Goal: Transaction & Acquisition: Purchase product/service

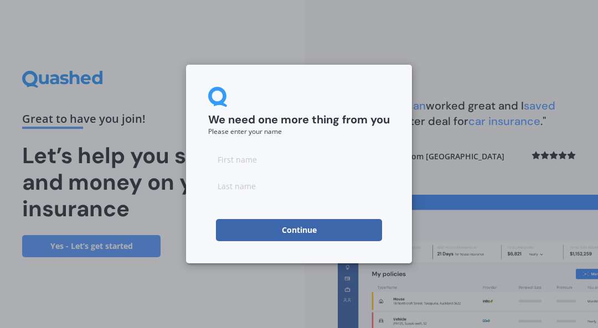
click at [249, 162] on input at bounding box center [299, 159] width 182 height 22
type input "[PERSON_NAME]"
click at [273, 188] on input at bounding box center [299, 186] width 182 height 22
type input "[PERSON_NAME]"
click at [312, 230] on button "Continue" at bounding box center [299, 230] width 166 height 22
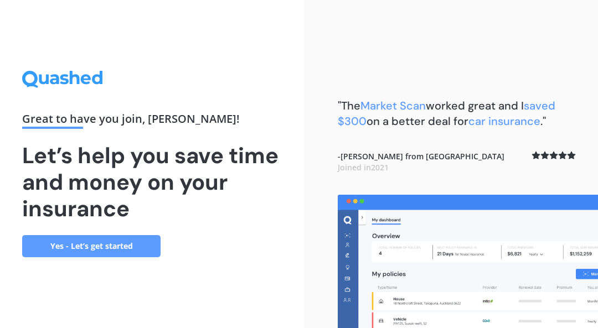
click at [128, 243] on link "Yes - Let’s get started" at bounding box center [91, 246] width 138 height 22
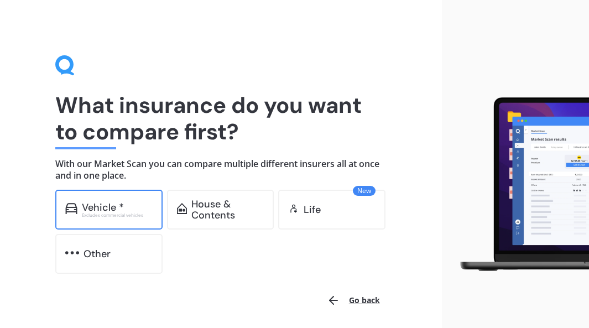
click at [111, 213] on div "Excludes commercial vehicles" at bounding box center [117, 215] width 71 height 4
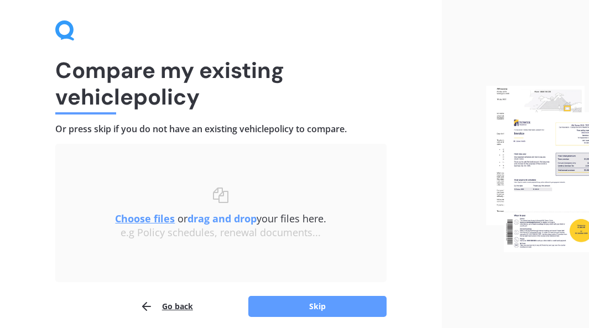
scroll to position [55, 0]
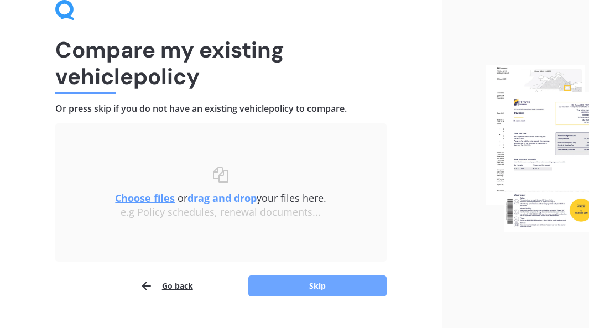
click at [363, 288] on button "Skip" at bounding box center [318, 286] width 138 height 21
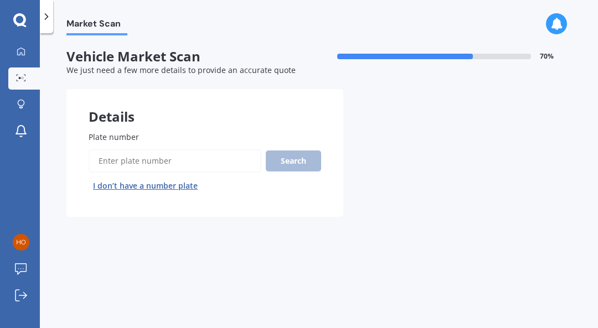
click at [162, 163] on input "Plate number" at bounding box center [175, 160] width 173 height 23
click at [192, 161] on input "Plate number" at bounding box center [175, 160] width 173 height 23
click at [175, 163] on input "Plate number" at bounding box center [175, 160] width 173 height 23
click at [172, 162] on input "Plate number" at bounding box center [175, 160] width 173 height 23
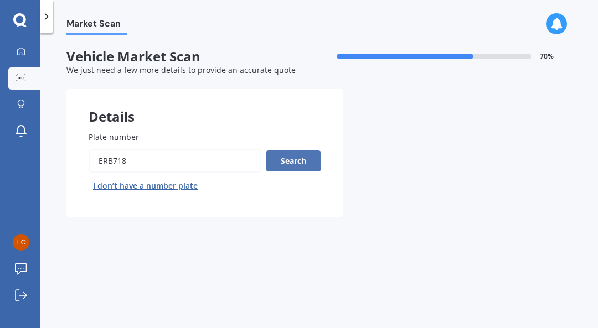
type input "ERB718"
click at [301, 162] on button "Search" at bounding box center [293, 161] width 55 height 21
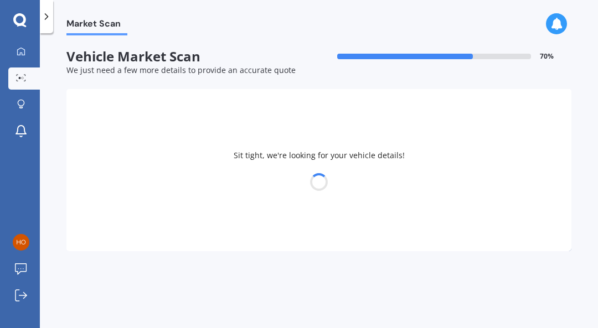
select select "HONDA"
select select "JAZZ"
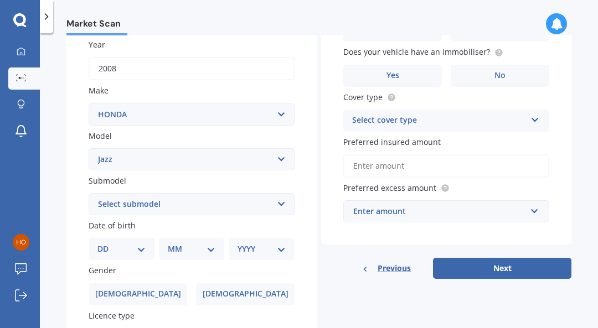
scroll to position [221, 0]
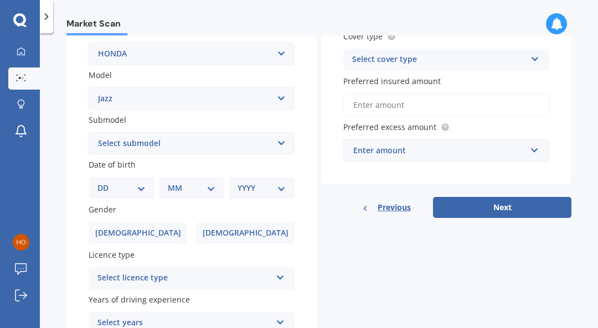
click at [276, 279] on icon at bounding box center [280, 276] width 9 height 8
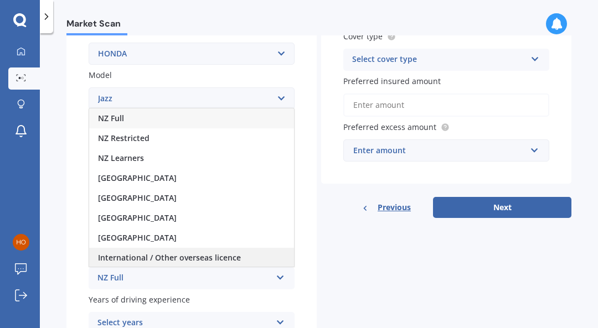
click at [226, 257] on span "International / Other overseas licence" at bounding box center [169, 257] width 143 height 11
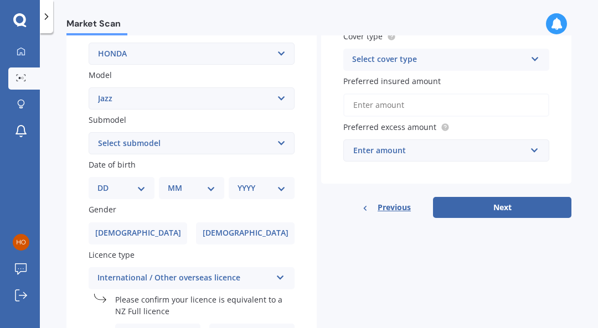
click at [139, 189] on select "DD 01 02 03 04 05 06 07 08 09 10 11 12 13 14 15 16 17 18 19 20 21 22 23 24 25 2…" at bounding box center [121, 188] width 48 height 12
select select "05"
click at [106, 184] on select "DD 01 02 03 04 05 06 07 08 09 10 11 12 13 14 15 16 17 18 19 20 21 22 23 24 25 2…" at bounding box center [121, 188] width 48 height 12
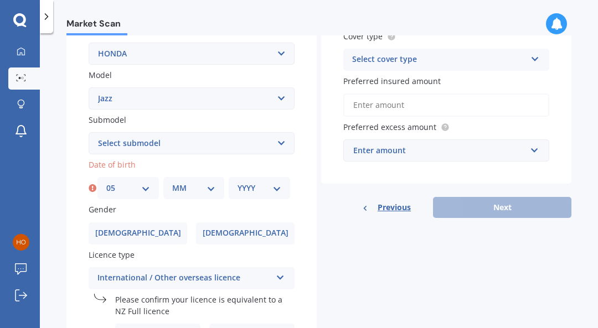
click at [205, 189] on select "MM 01 02 03 04 05 06 07 08 09 10 11 12" at bounding box center [194, 188] width 44 height 12
select select "02"
click at [172, 184] on select "MM 01 02 03 04 05 06 07 08 09 10 11 12" at bounding box center [194, 188] width 44 height 12
click at [275, 190] on select "YYYY 2025 2024 2023 2022 2021 2020 2019 2018 2017 2016 2015 2014 2013 2012 2011…" at bounding box center [259, 188] width 44 height 12
select select "1986"
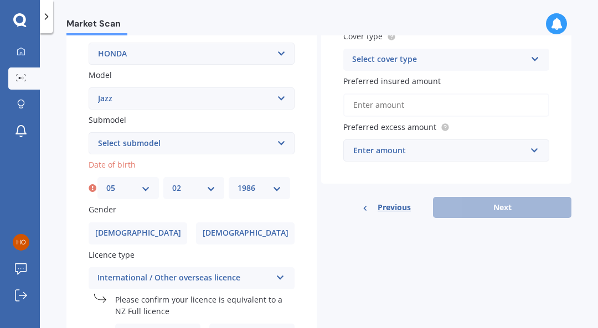
click at [237, 184] on select "YYYY 2025 2024 2023 2022 2021 2020 2019 2018 2017 2016 2015 2014 2013 2012 2011…" at bounding box center [259, 188] width 44 height 12
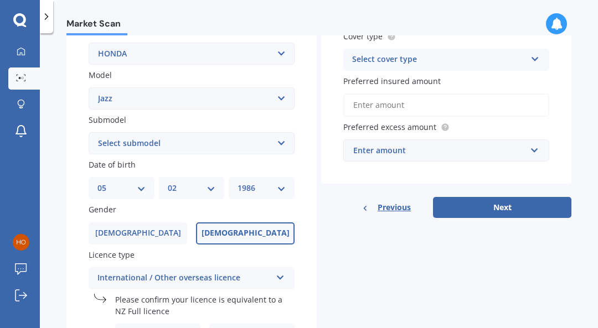
click at [242, 236] on span "[DEMOGRAPHIC_DATA]" at bounding box center [245, 233] width 88 height 9
click at [0, 0] on input "[DEMOGRAPHIC_DATA]" at bounding box center [0, 0] width 0 height 0
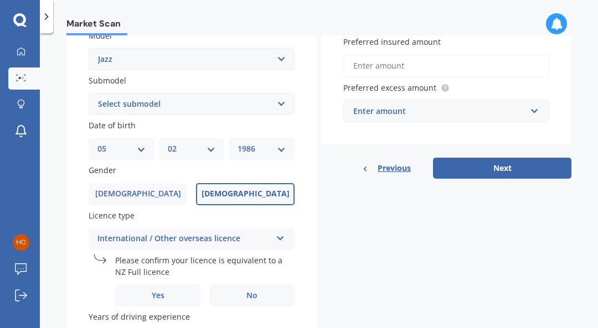
scroll to position [332, 0]
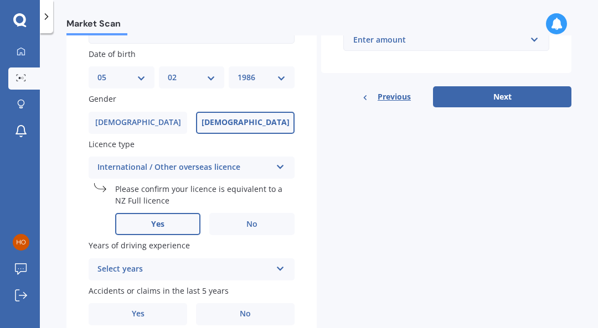
click at [175, 226] on label "Yes" at bounding box center [157, 224] width 85 height 22
click at [0, 0] on input "Yes" at bounding box center [0, 0] width 0 height 0
click at [280, 270] on icon at bounding box center [280, 267] width 9 height 8
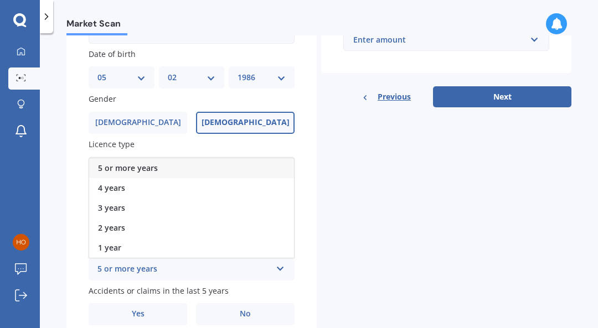
click at [160, 170] on div "5 or more years" at bounding box center [191, 168] width 205 height 20
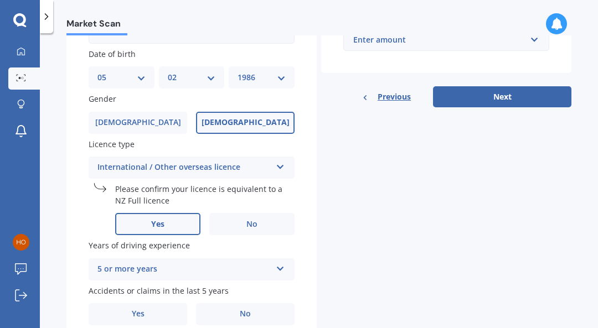
scroll to position [384, 0]
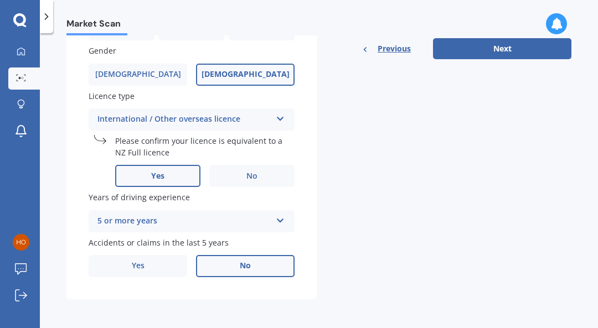
click at [245, 261] on span "No" at bounding box center [245, 265] width 11 height 9
click at [0, 0] on input "No" at bounding box center [0, 0] width 0 height 0
click at [246, 266] on span "No" at bounding box center [245, 265] width 11 height 9
click at [0, 0] on input "No" at bounding box center [0, 0] width 0 height 0
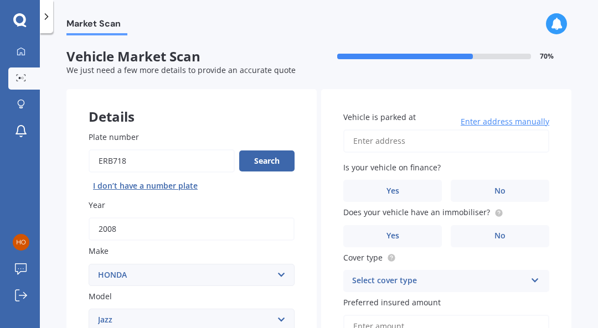
scroll to position [55, 0]
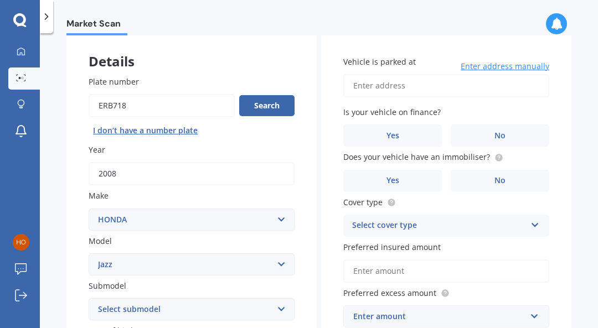
click at [386, 85] on input "Vehicle is parked at" at bounding box center [446, 85] width 206 height 23
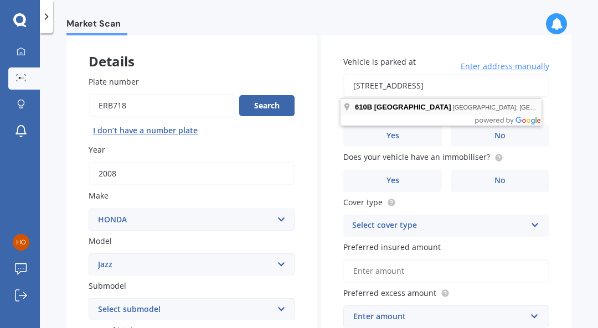
type input "[STREET_ADDRESS]"
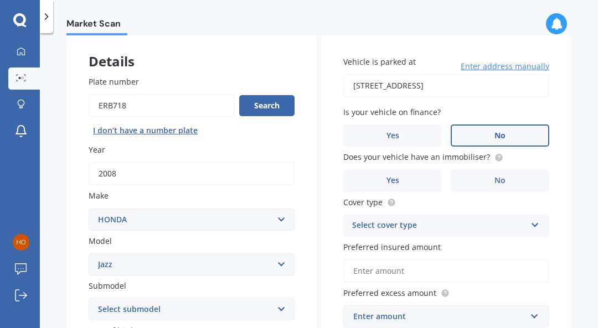
click at [504, 134] on label "No" at bounding box center [500, 136] width 99 height 22
click at [0, 0] on input "No" at bounding box center [0, 0] width 0 height 0
click at [509, 182] on label "No" at bounding box center [500, 181] width 99 height 22
click at [0, 0] on input "No" at bounding box center [0, 0] width 0 height 0
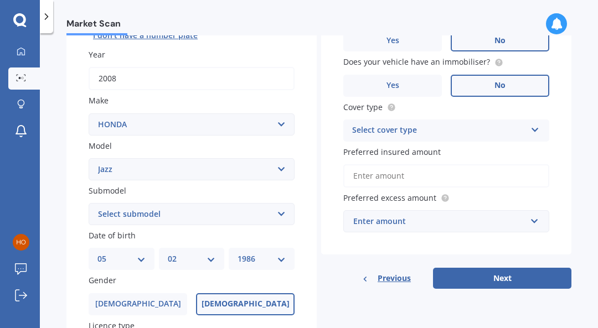
scroll to position [166, 0]
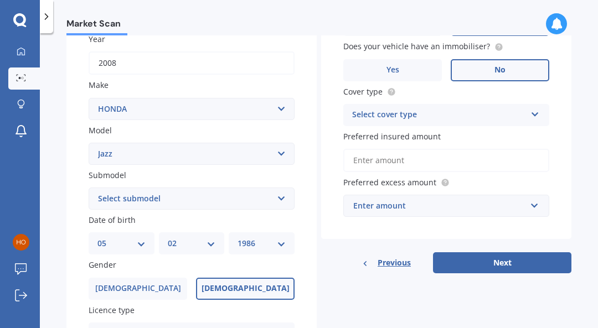
click at [531, 114] on icon at bounding box center [534, 112] width 9 height 8
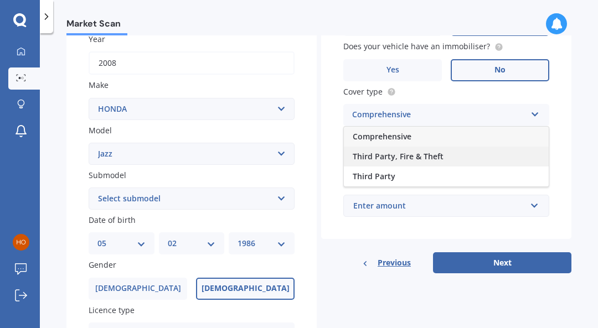
click at [425, 156] on span "Third Party, Fire & Theft" at bounding box center [398, 156] width 91 height 11
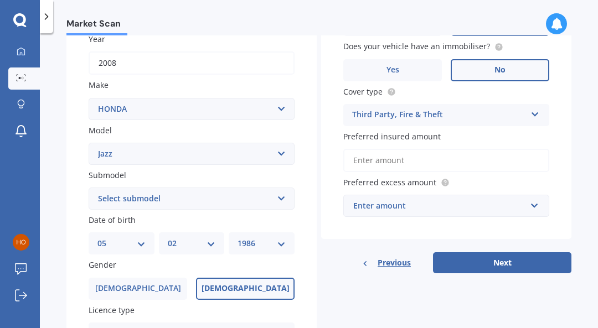
click at [441, 164] on input "Preferred insured amount" at bounding box center [446, 160] width 206 height 23
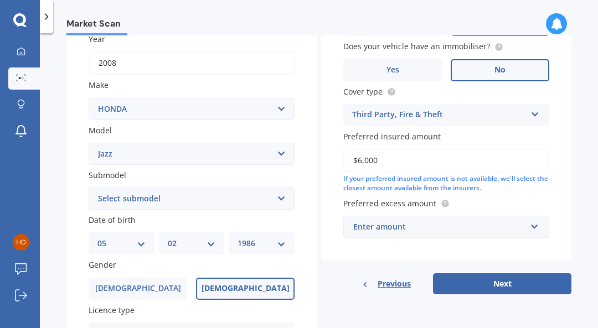
type input "$6,000"
click at [528, 227] on input "text" at bounding box center [442, 226] width 196 height 21
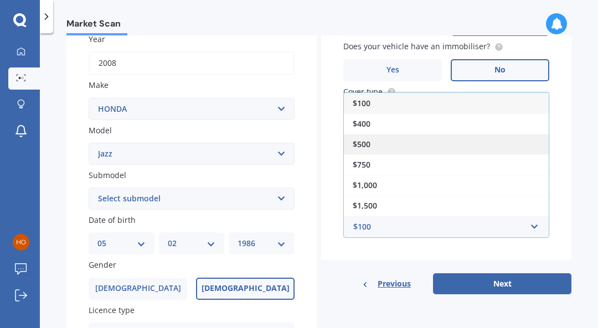
click at [370, 146] on div "$500" at bounding box center [446, 144] width 205 height 20
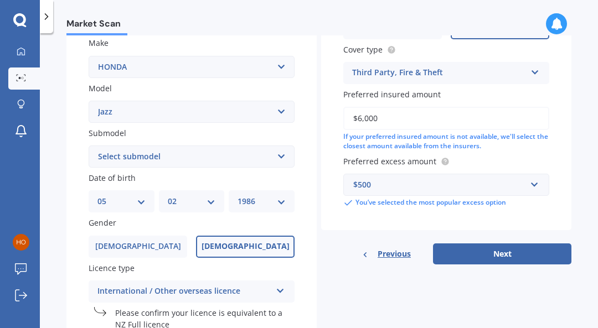
scroll to position [221, 0]
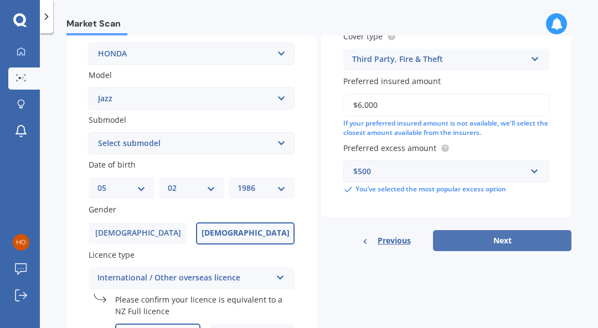
click at [506, 242] on button "Next" at bounding box center [502, 240] width 138 height 21
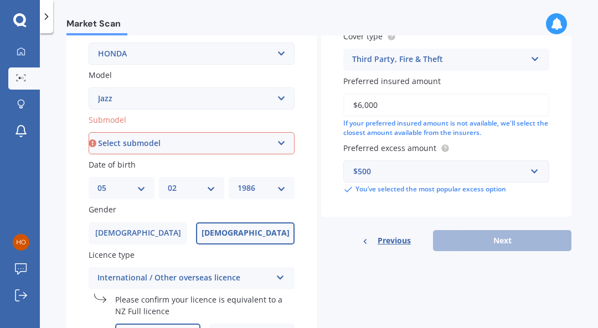
click at [281, 143] on select "Select submodel (all other) 1.3 1.5 Sports Crosstar 1.5P Hatchback RS S" at bounding box center [192, 143] width 206 height 22
select select "1.3"
click at [89, 133] on select "Select submodel (all other) 1.3 1.5 Sports Crosstar 1.5P Hatchback RS S" at bounding box center [192, 143] width 206 height 22
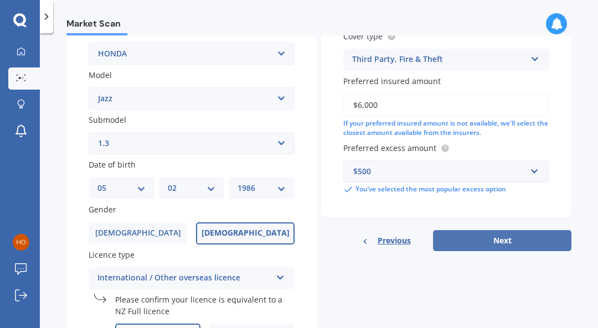
click at [475, 242] on button "Next" at bounding box center [502, 240] width 138 height 21
select select "05"
select select "02"
select select "1986"
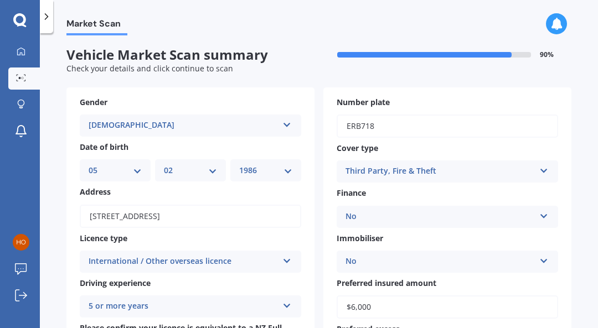
scroll to position [0, 0]
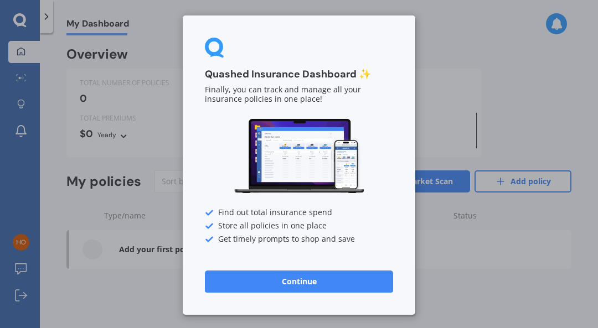
click at [456, 255] on div "Quashed Insurance Dashboard ✨ Finally, you can track and manage all your insura…" at bounding box center [299, 164] width 598 height 328
click at [123, 107] on div "Quashed Insurance Dashboard ✨ Finally, you can track and manage all your insura…" at bounding box center [299, 164] width 598 height 328
click at [457, 28] on div "Quashed Insurance Dashboard ✨ Finally, you can track and manage all your insura…" at bounding box center [299, 164] width 598 height 328
click at [360, 279] on button "Continue" at bounding box center [299, 282] width 188 height 22
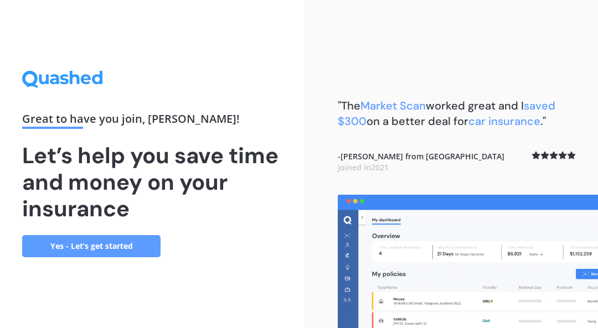
click at [87, 245] on link "Yes - Let’s get started" at bounding box center [91, 246] width 138 height 22
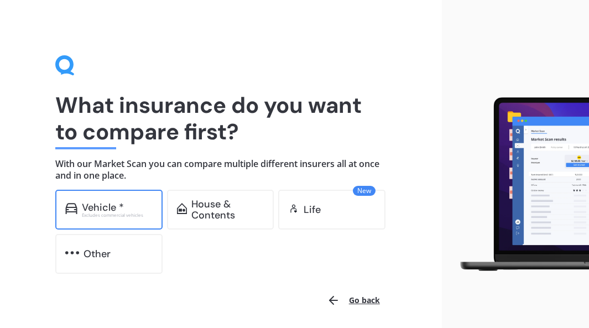
click at [86, 204] on div "Vehicle *" at bounding box center [103, 207] width 42 height 11
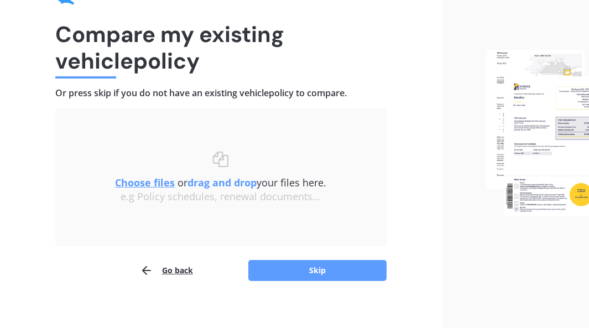
scroll to position [79, 0]
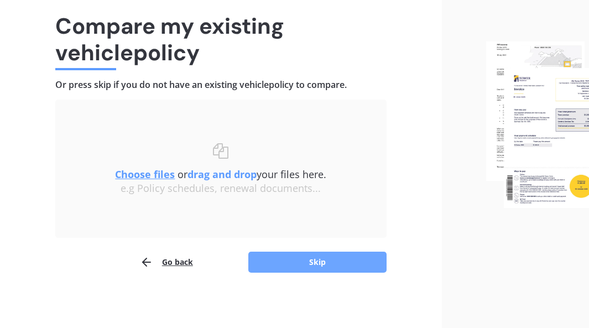
click at [328, 262] on button "Skip" at bounding box center [318, 262] width 138 height 21
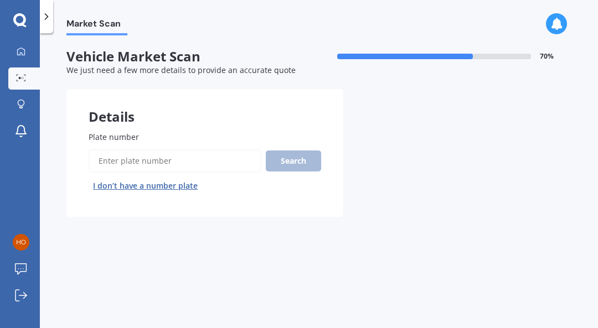
click at [227, 162] on input "Plate number" at bounding box center [175, 160] width 173 height 23
type input "ERB718"
click at [290, 161] on button "Search" at bounding box center [293, 161] width 55 height 21
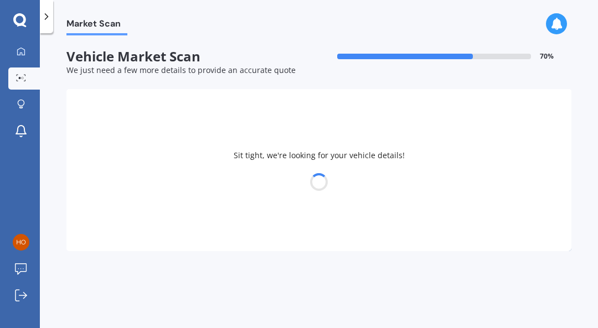
select select "HONDA"
select select "JAZZ"
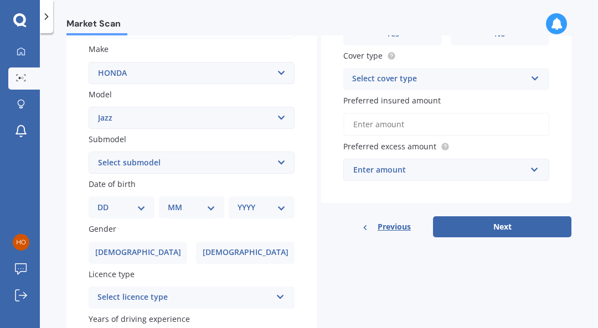
scroll to position [221, 0]
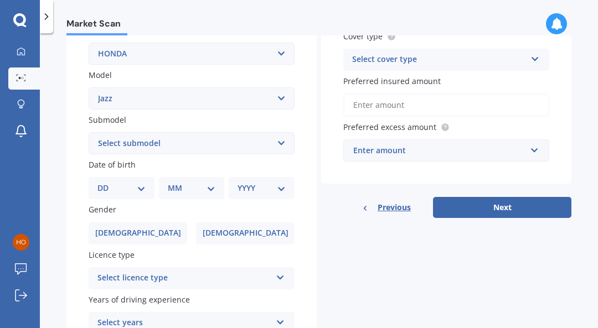
click at [278, 139] on select "Select submodel (all other) 1.3 1.5 Sports Crosstar 1.5P Hatchback RS S" at bounding box center [192, 143] width 206 height 22
select select "1.3"
click at [89, 133] on select "Select submodel (all other) 1.3 1.5 Sports Crosstar 1.5P Hatchback RS S" at bounding box center [192, 143] width 206 height 22
click at [143, 192] on select "DD 01 02 03 04 05 06 07 08 09 10 11 12 13 14 15 16 17 18 19 20 21 22 23 24 25 2…" at bounding box center [121, 188] width 48 height 12
select select "05"
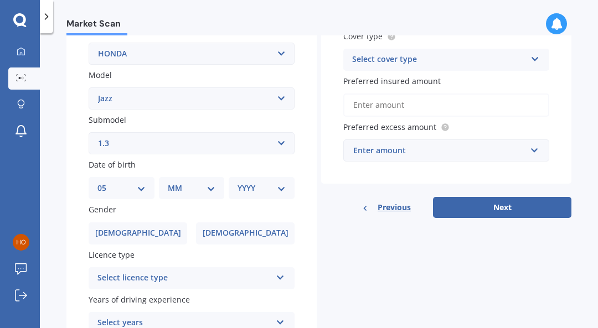
click at [106, 184] on select "DD 01 02 03 04 05 06 07 08 09 10 11 12 13 14 15 16 17 18 19 20 21 22 23 24 25 2…" at bounding box center [121, 188] width 48 height 12
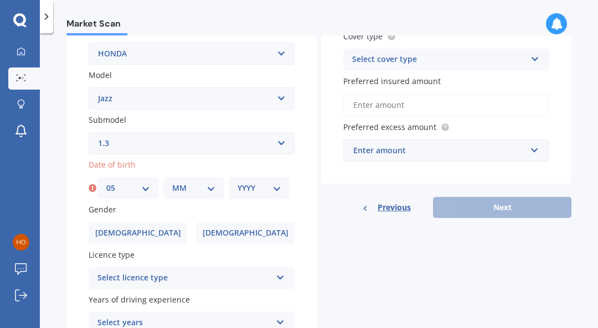
click at [211, 192] on select "MM 01 02 03 04 05 06 07 08 09 10 11 12" at bounding box center [194, 188] width 44 height 12
select select "02"
click at [172, 184] on select "MM 01 02 03 04 05 06 07 08 09 10 11 12" at bounding box center [194, 188] width 44 height 12
click at [274, 190] on select "YYYY 2025 2024 2023 2022 2021 2020 2019 2018 2017 2016 2015 2014 2013 2012 2011…" at bounding box center [259, 188] width 44 height 12
select select "1986"
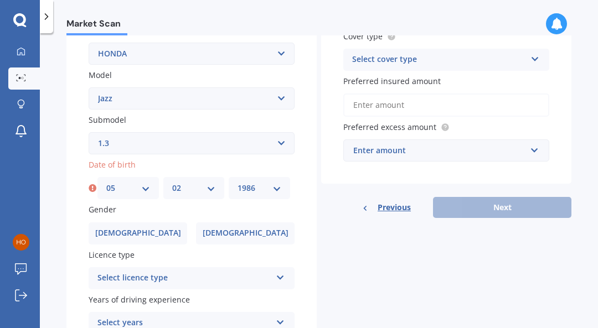
click at [237, 184] on select "YYYY 2025 2024 2023 2022 2021 2020 2019 2018 2017 2016 2015 2014 2013 2012 2011…" at bounding box center [259, 188] width 44 height 12
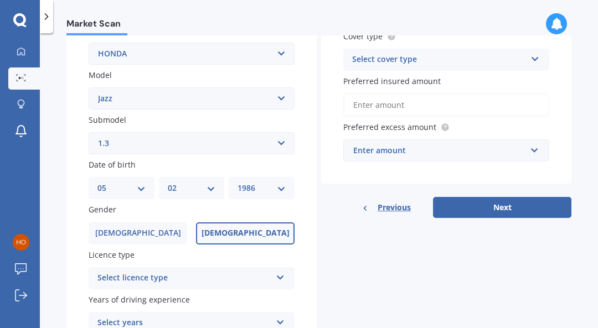
click at [262, 233] on label "[DEMOGRAPHIC_DATA]" at bounding box center [245, 234] width 99 height 22
click at [0, 0] on input "[DEMOGRAPHIC_DATA]" at bounding box center [0, 0] width 0 height 0
click at [277, 280] on icon at bounding box center [280, 276] width 9 height 8
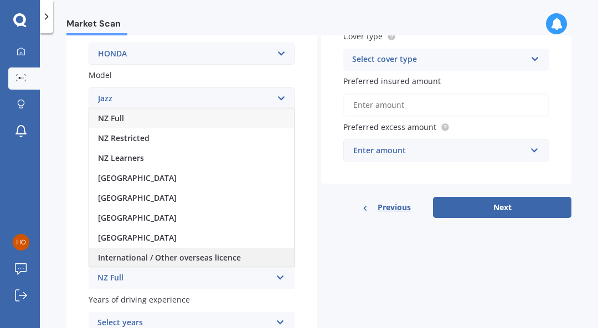
click at [201, 262] on span "International / Other overseas licence" at bounding box center [169, 257] width 143 height 11
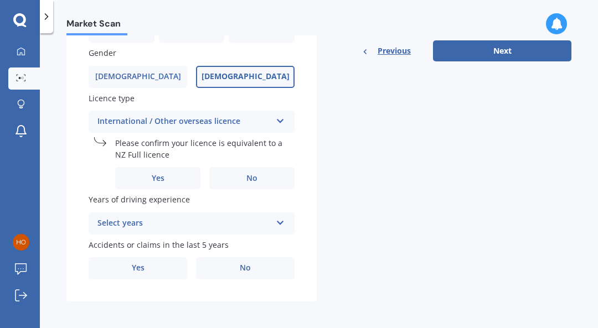
scroll to position [384, 0]
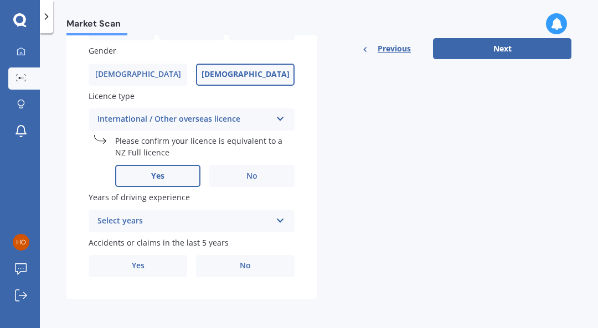
click at [175, 178] on label "Yes" at bounding box center [157, 176] width 85 height 22
click at [0, 0] on input "Yes" at bounding box center [0, 0] width 0 height 0
click at [276, 219] on icon at bounding box center [280, 219] width 9 height 8
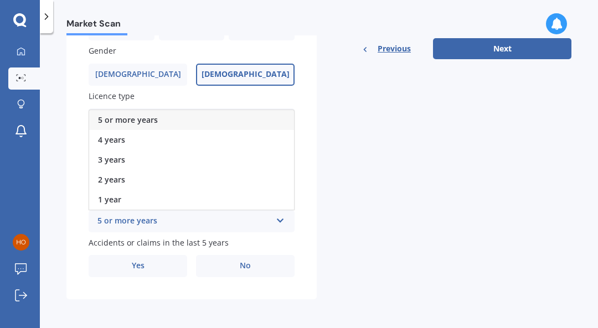
click at [129, 112] on div "5 or more years" at bounding box center [191, 120] width 205 height 20
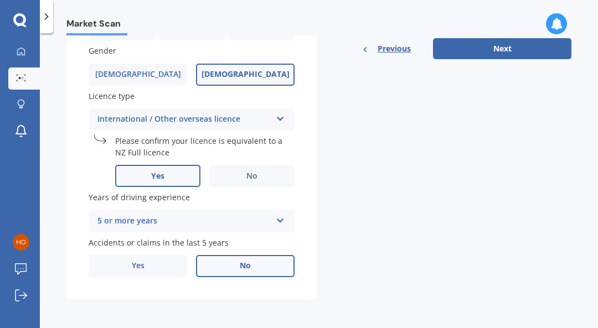
click at [253, 266] on label "No" at bounding box center [245, 266] width 99 height 22
click at [0, 0] on input "No" at bounding box center [0, 0] width 0 height 0
click at [261, 266] on label "No" at bounding box center [245, 266] width 99 height 22
click at [0, 0] on input "No" at bounding box center [0, 0] width 0 height 0
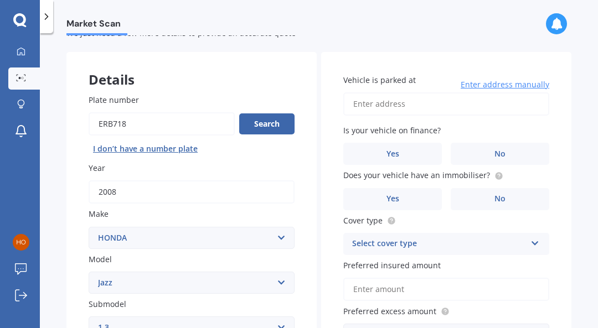
scroll to position [0, 0]
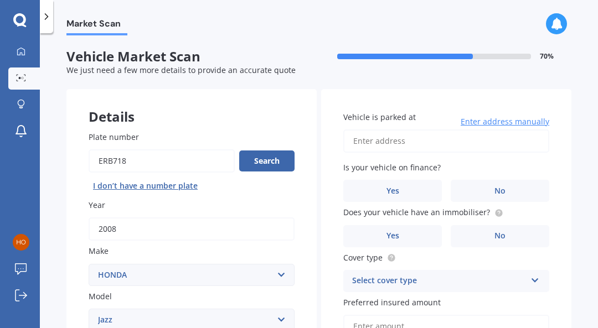
click at [443, 141] on input "Vehicle is parked at" at bounding box center [446, 141] width 206 height 23
click at [450, 143] on input "Vehicle is parked at" at bounding box center [446, 141] width 206 height 23
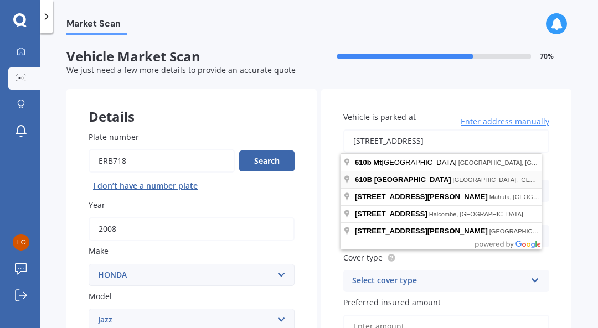
type input "[STREET_ADDRESS]"
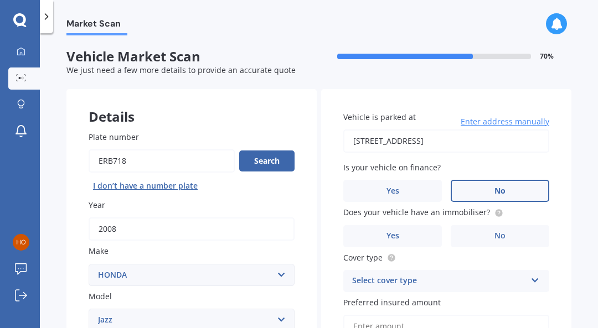
click at [485, 193] on label "No" at bounding box center [500, 191] width 99 height 22
click at [0, 0] on input "No" at bounding box center [0, 0] width 0 height 0
click at [411, 239] on label "Yes" at bounding box center [392, 236] width 99 height 22
click at [0, 0] on input "Yes" at bounding box center [0, 0] width 0 height 0
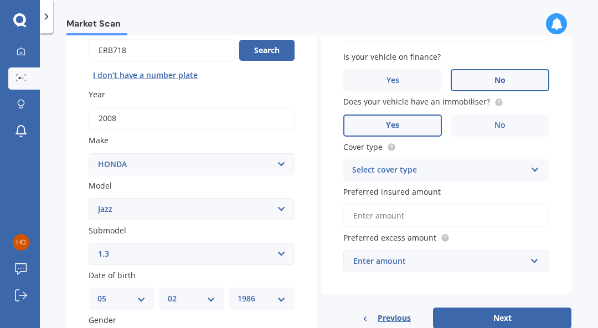
click at [532, 170] on icon at bounding box center [534, 168] width 9 height 8
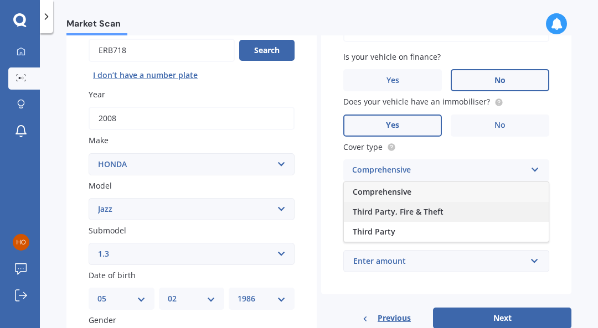
click at [457, 213] on div "Third Party, Fire & Theft" at bounding box center [446, 212] width 205 height 20
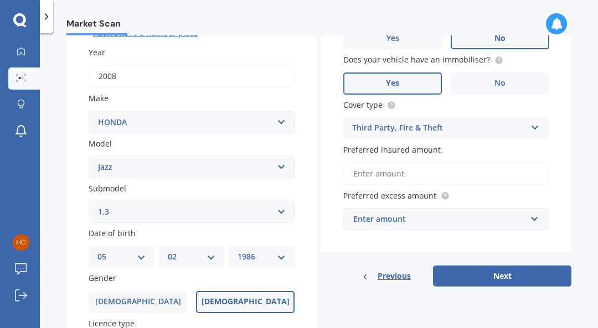
scroll to position [166, 0]
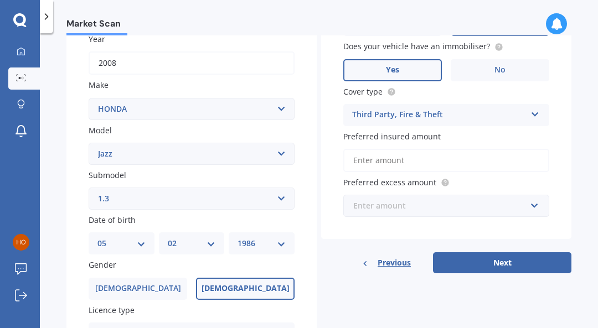
click at [529, 208] on input "text" at bounding box center [442, 205] width 196 height 21
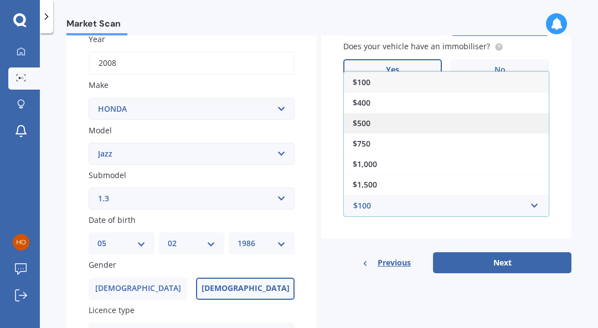
click at [383, 121] on div "$500" at bounding box center [446, 123] width 205 height 20
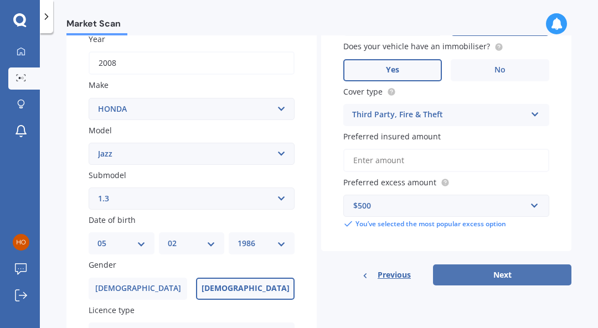
click at [509, 278] on button "Next" at bounding box center [502, 275] width 138 height 21
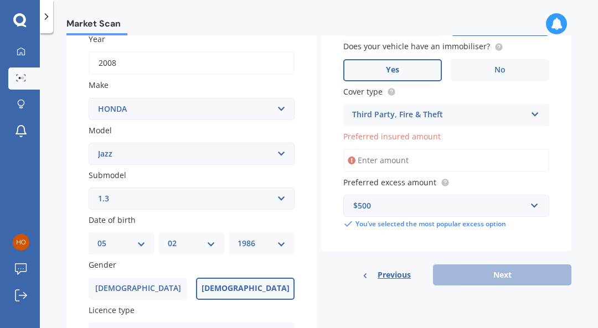
click at [416, 162] on input "Preferred insured amount" at bounding box center [446, 160] width 206 height 23
type input "$6,000"
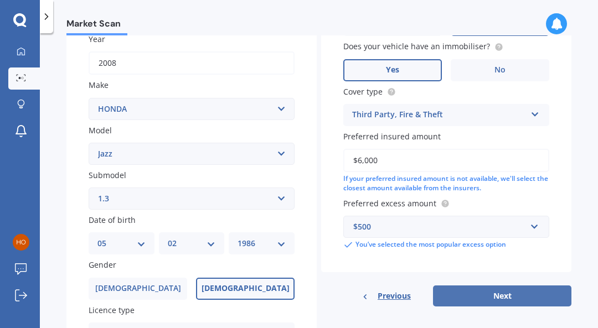
click at [513, 296] on button "Next" at bounding box center [502, 296] width 138 height 21
select select "05"
select select "02"
select select "1986"
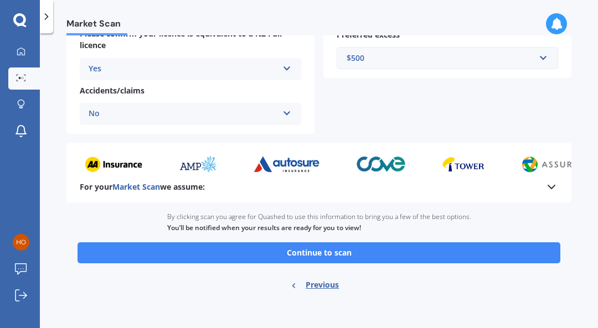
scroll to position [301, 0]
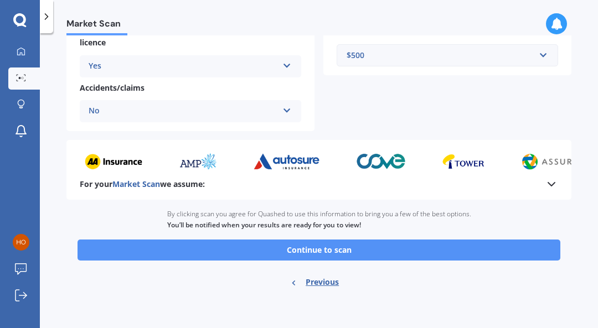
click at [336, 248] on button "Continue to scan" at bounding box center [318, 250] width 483 height 21
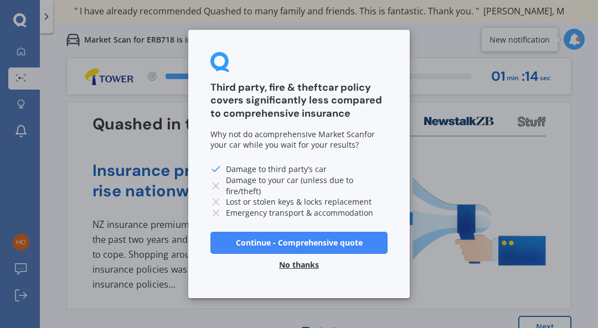
click at [336, 244] on button "Continue - Comprehensive quote" at bounding box center [298, 243] width 177 height 22
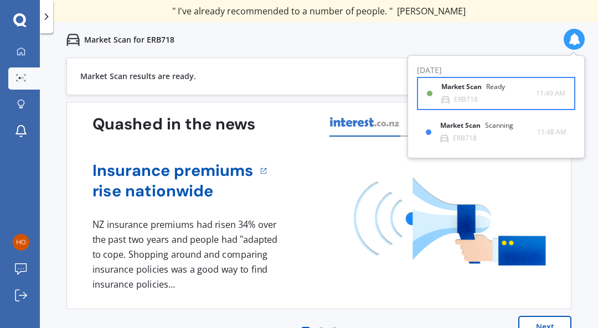
click at [485, 88] on b "Market Scan" at bounding box center [463, 87] width 45 height 8
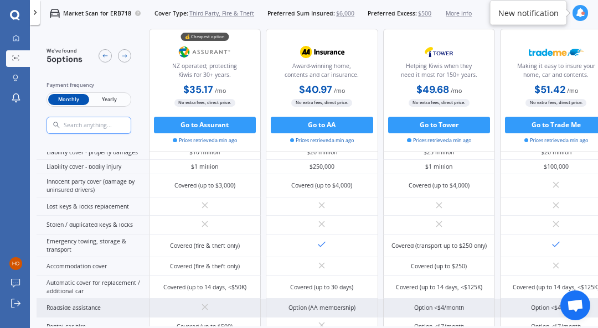
scroll to position [110, 0]
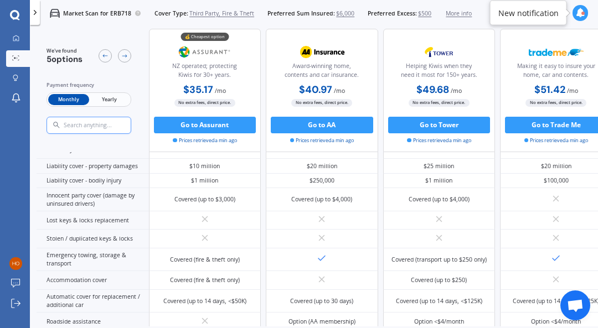
click at [580, 13] on icon at bounding box center [580, 12] width 9 height 9
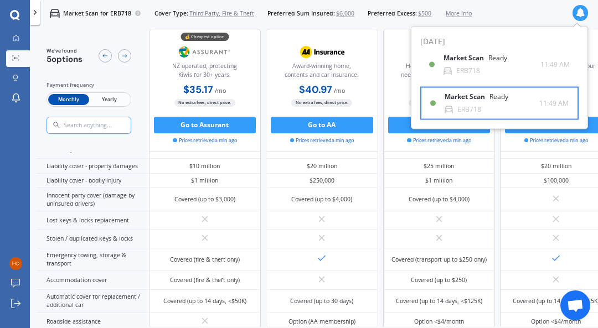
click at [488, 97] on b "Market Scan" at bounding box center [466, 97] width 45 height 8
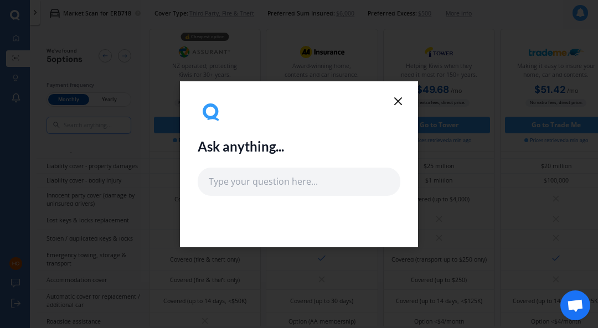
click at [395, 102] on icon at bounding box center [397, 101] width 13 height 13
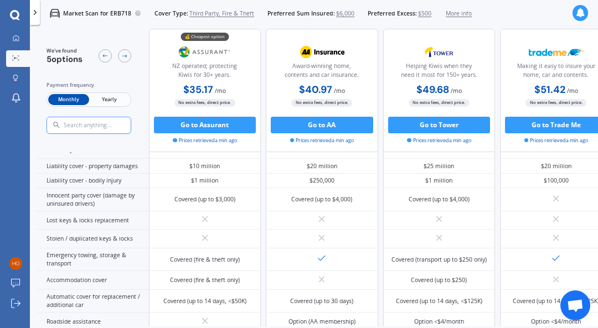
click at [581, 12] on icon at bounding box center [580, 12] width 9 height 9
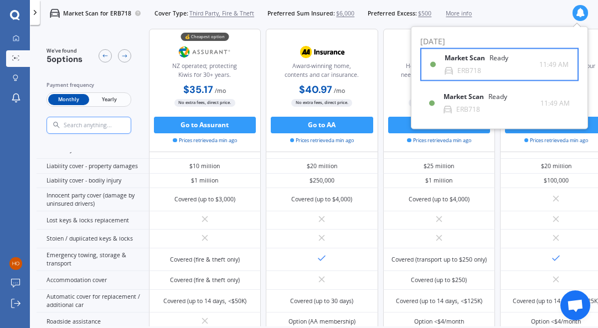
click at [489, 56] on b "Market Scan" at bounding box center [466, 58] width 45 height 8
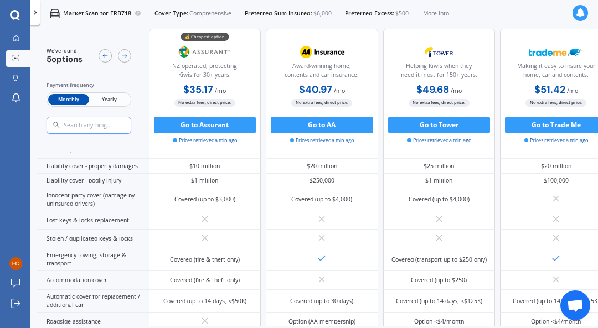
click at [209, 14] on span "Comprehensive" at bounding box center [210, 13] width 42 height 8
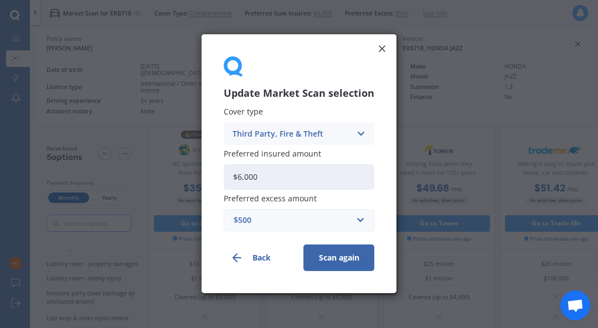
click at [356, 132] on icon at bounding box center [360, 134] width 9 height 12
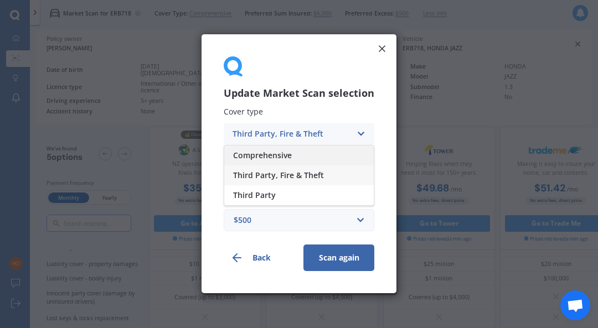
click at [332, 151] on div "Comprehensive" at bounding box center [298, 156] width 149 height 20
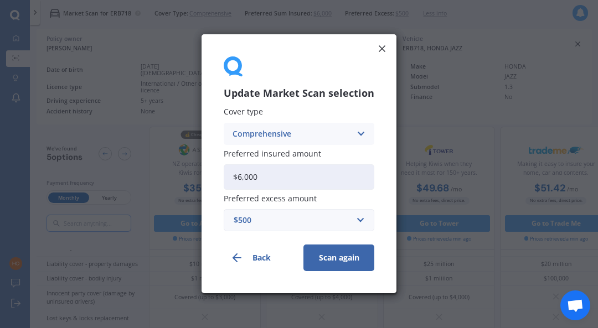
click at [355, 256] on button "Scan again" at bounding box center [338, 258] width 71 height 27
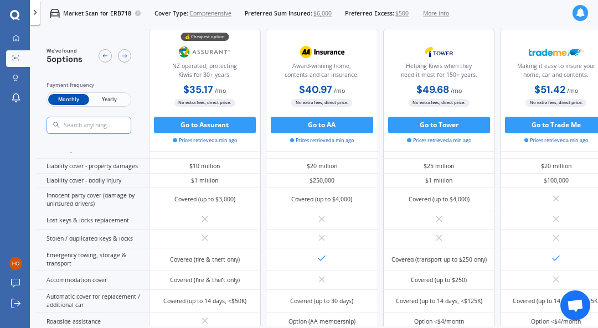
click at [113, 97] on span "Yearly" at bounding box center [109, 99] width 40 height 11
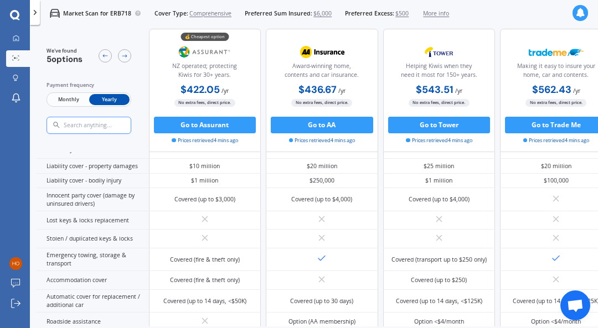
click at [71, 98] on span "Monthly" at bounding box center [68, 99] width 40 height 11
click at [107, 100] on span "Yearly" at bounding box center [109, 99] width 40 height 11
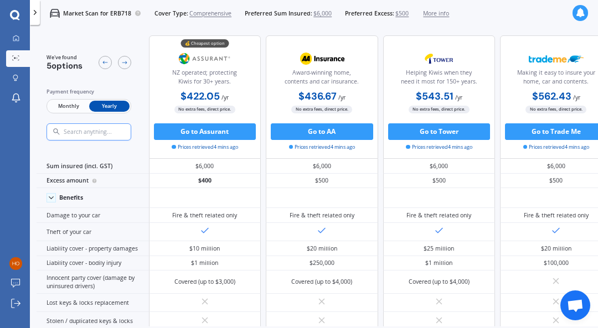
click at [73, 106] on span "Monthly" at bounding box center [68, 106] width 40 height 11
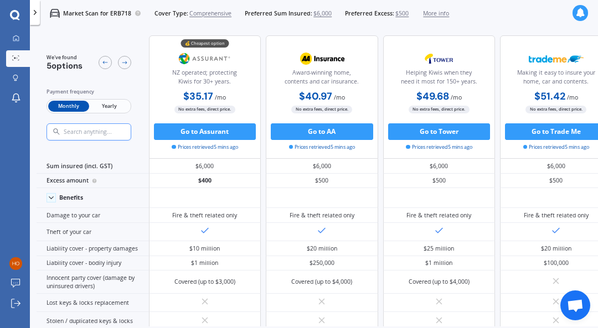
click at [209, 12] on span "Comprehensive" at bounding box center [210, 13] width 42 height 8
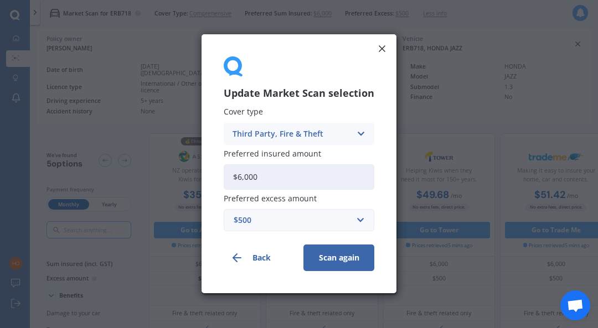
click at [361, 133] on icon at bounding box center [360, 134] width 9 height 12
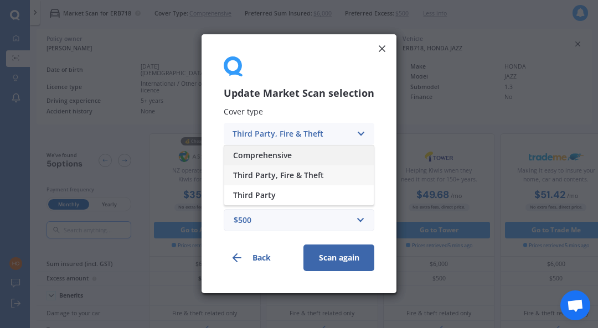
click at [278, 153] on span "Comprehensive" at bounding box center [262, 156] width 59 height 8
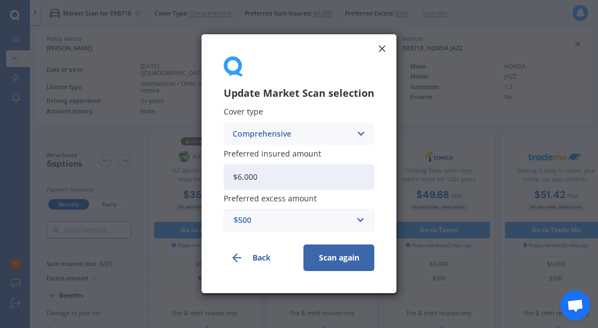
click at [337, 256] on button "Scan again" at bounding box center [338, 258] width 71 height 27
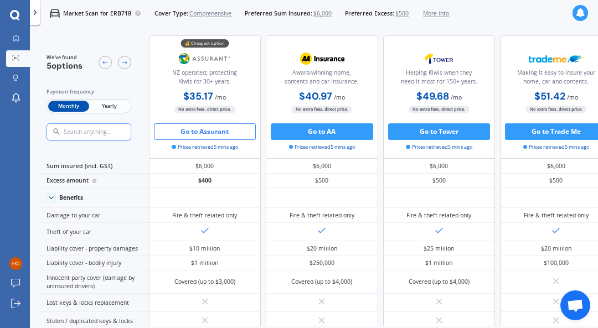
click at [219, 130] on button "Go to Assurant" at bounding box center [205, 131] width 102 height 17
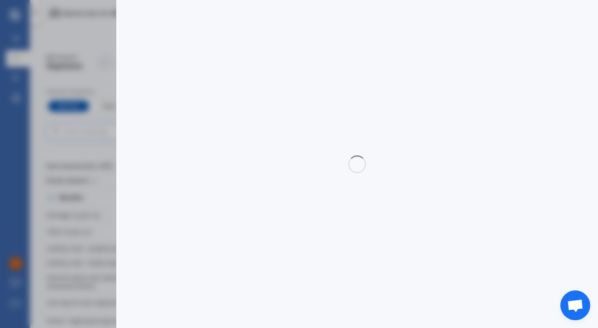
select select "Monthly"
select select "3rd partyfiretheft"
select select "0"
select select "[GEOGRAPHIC_DATA]"
select select "HONDA"
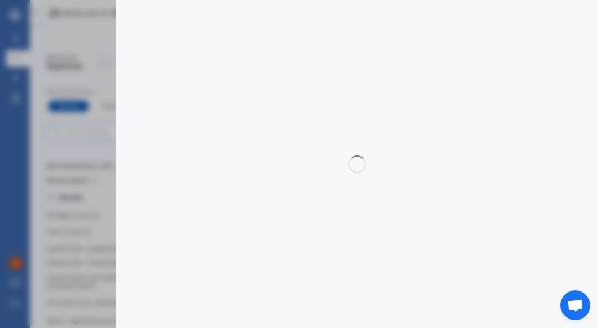
select select "JAZZ"
select select "1.3"
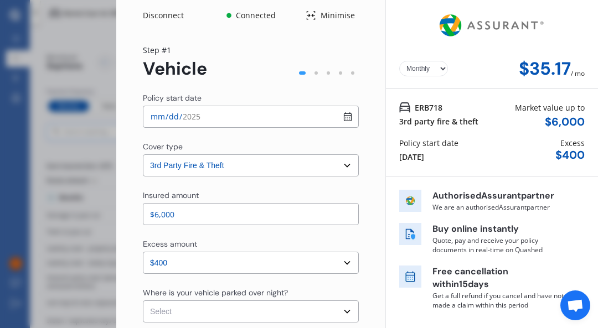
click at [342, 165] on select "Select cover type 3rd Party 3rd Party Fire & Theft Full" at bounding box center [251, 165] width 216 height 22
select select "full"
click at [143, 154] on select "Select cover type 3rd Party 3rd Party Fire & Theft Full" at bounding box center [251, 165] width 216 height 22
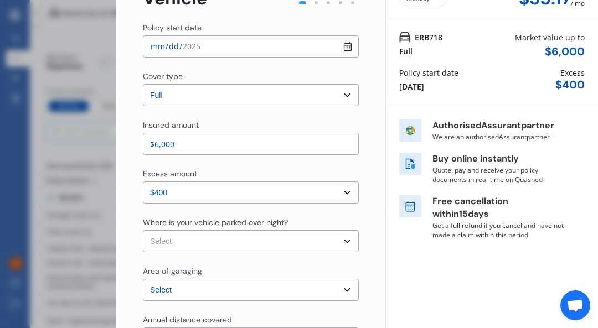
scroll to position [111, 0]
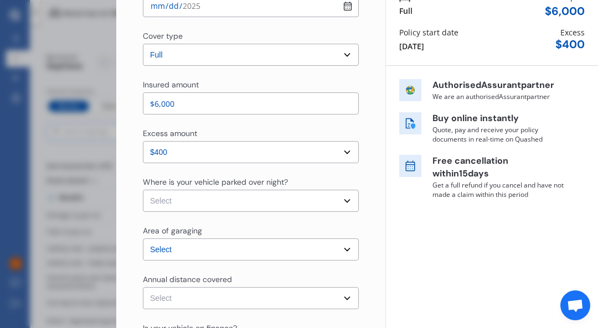
click at [341, 198] on select "Select In a garage On own property On street or road" at bounding box center [251, 201] width 216 height 22
select select "On own property"
click at [143, 190] on select "Select In a garage On own property On street or road" at bounding box center [251, 201] width 216 height 22
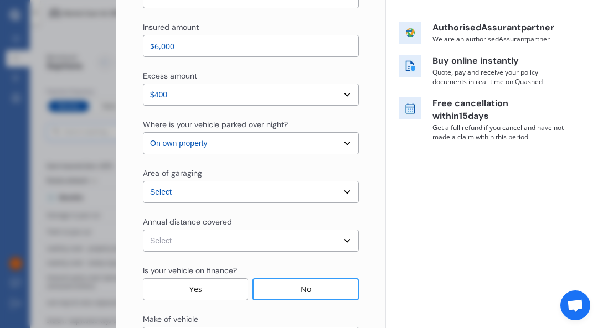
scroll to position [221, 0]
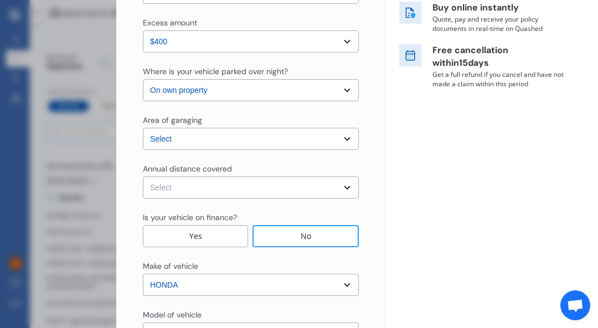
click at [343, 187] on select "Select Low (less than 15,000km per year) Average (15,000-30,000km per year) Hig…" at bounding box center [251, 188] width 216 height 22
select select "20000"
click at [143, 177] on select "Select Low (less than 15,000km per year) Average (15,000-30,000km per year) Hig…" at bounding box center [251, 188] width 216 height 22
click at [317, 234] on div "No" at bounding box center [305, 236] width 106 height 22
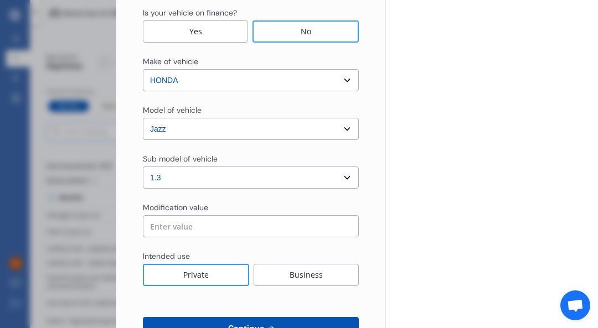
scroll to position [464, 0]
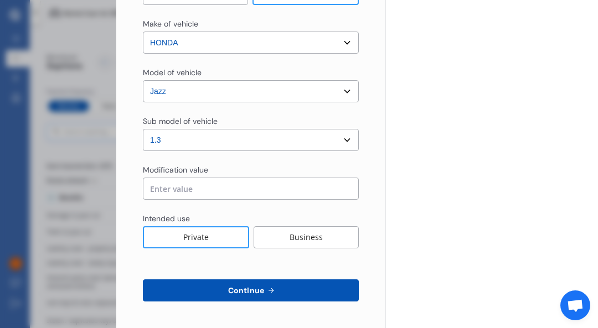
click at [312, 286] on button "Continue" at bounding box center [251, 291] width 216 height 22
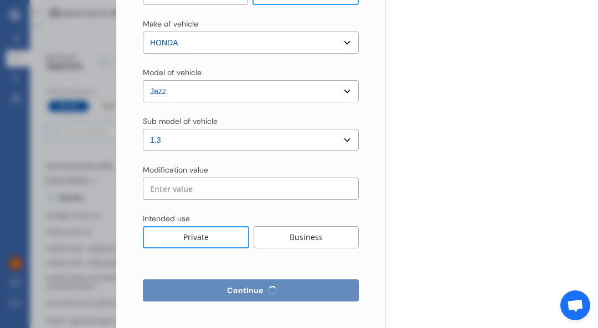
select select "Miss"
select select "05"
select select "02"
select select "1986"
select select "full"
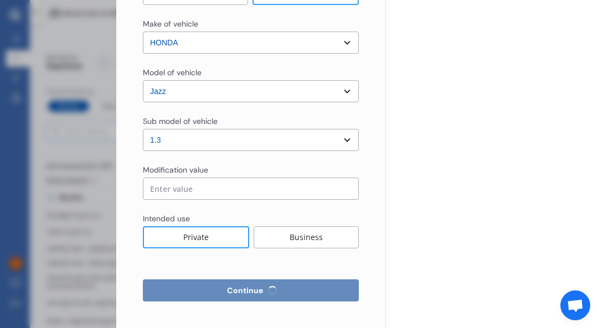
select select "more than 4 years"
select select "[GEOGRAPHIC_DATA]"
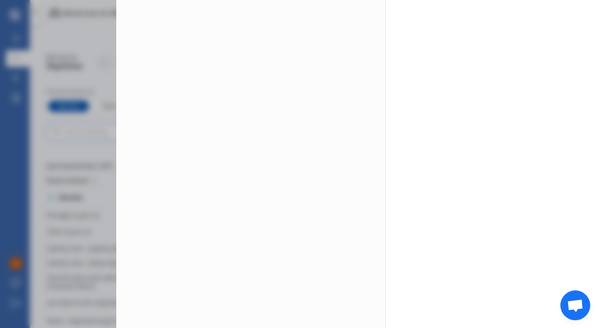
scroll to position [0, 0]
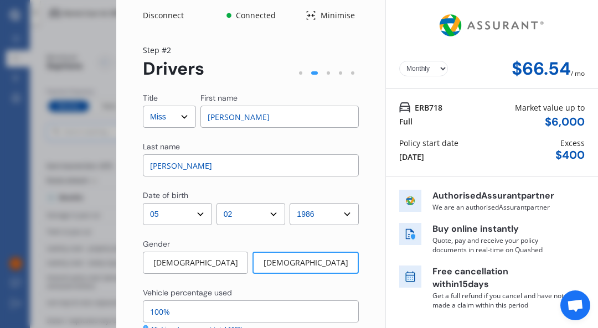
click at [182, 116] on select "Select Mr Mrs Miss Ms Dr" at bounding box center [169, 117] width 53 height 22
select select "Ms"
click at [143, 106] on select "Select Mr Mrs Miss Ms Dr" at bounding box center [169, 117] width 53 height 22
click at [258, 116] on input "[PERSON_NAME]" at bounding box center [279, 117] width 159 height 22
drag, startPoint x: 258, startPoint y: 116, endPoint x: 198, endPoint y: 121, distance: 59.9
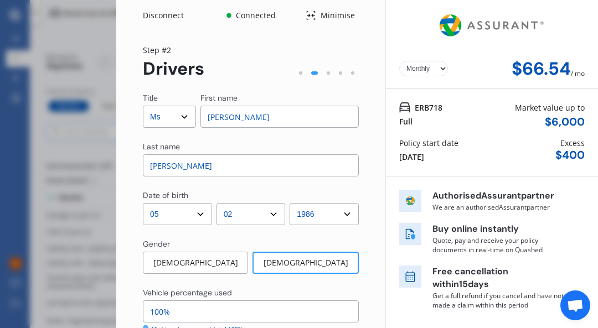
click at [198, 121] on div "Title Select Mr Mrs Miss Ms Dr First name [PERSON_NAME]" at bounding box center [251, 109] width 216 height 35
type input "Edliz"
click at [189, 167] on input "[PERSON_NAME]" at bounding box center [251, 165] width 216 height 22
type input "H"
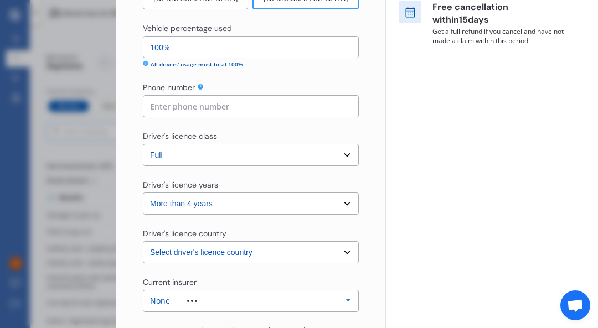
scroll to position [277, 0]
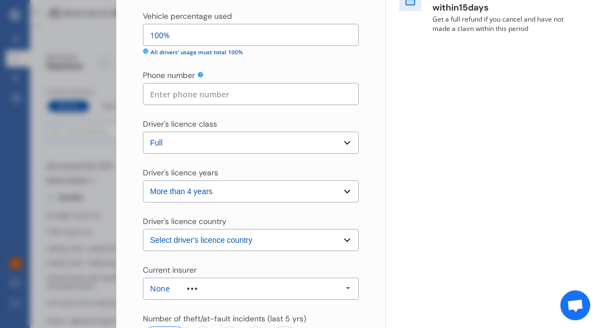
type input "Casis"
click at [340, 240] on select "Select driver's licence country [GEOGRAPHIC_DATA] [GEOGRAPHIC_DATA] [GEOGRAPHIC…" at bounding box center [251, 240] width 216 height 22
select select "Other Country"
click at [143, 229] on select "Select driver's licence country [GEOGRAPHIC_DATA] [GEOGRAPHIC_DATA] [GEOGRAPHIC…" at bounding box center [251, 240] width 216 height 22
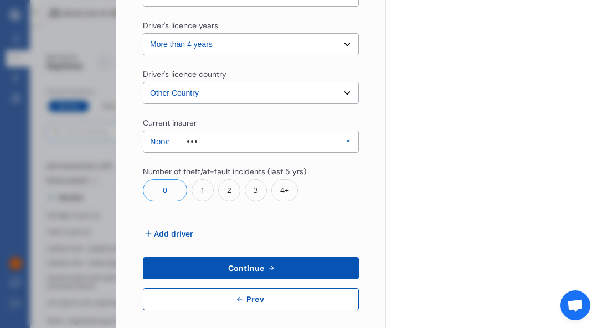
scroll to position [433, 0]
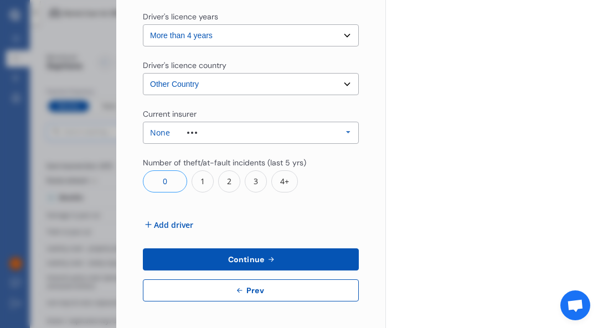
click at [285, 260] on button "Continue" at bounding box center [251, 260] width 216 height 22
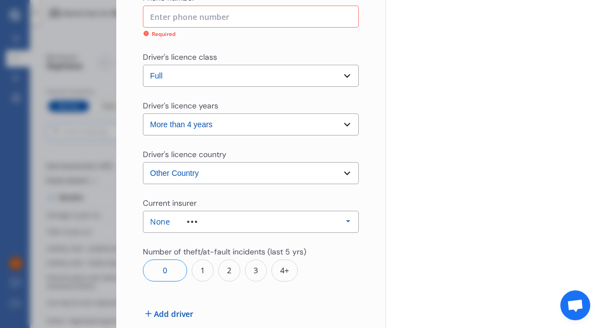
scroll to position [347, 0]
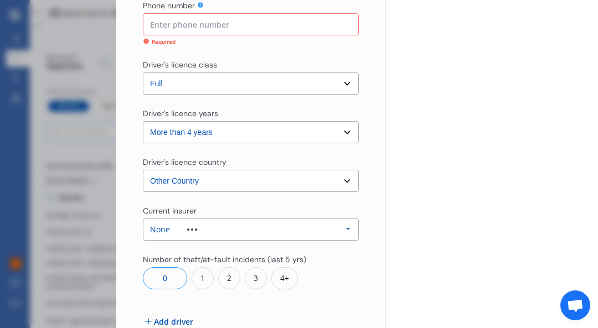
click at [223, 22] on input at bounding box center [251, 24] width 216 height 22
type input "0211758740"
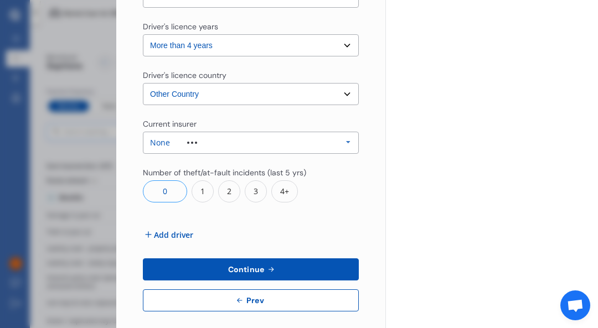
scroll to position [433, 0]
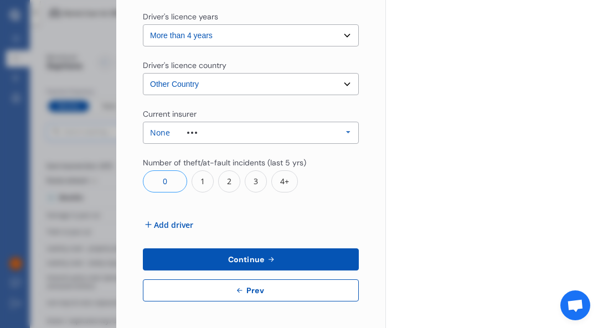
click at [306, 261] on button "Continue" at bounding box center [251, 260] width 216 height 22
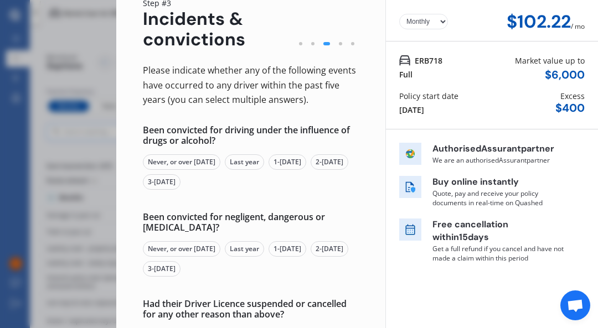
scroll to position [0, 0]
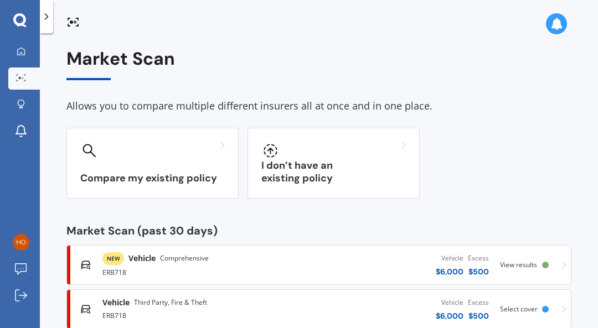
scroll to position [25, 0]
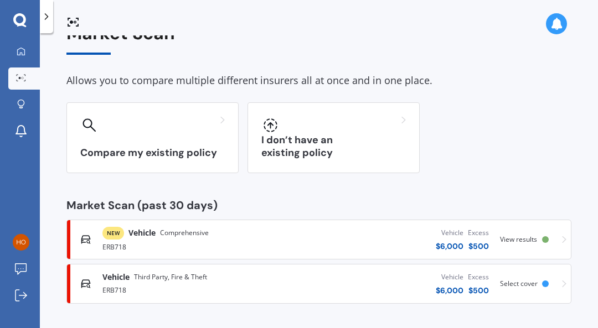
click at [204, 231] on span "Comprehensive" at bounding box center [184, 232] width 49 height 11
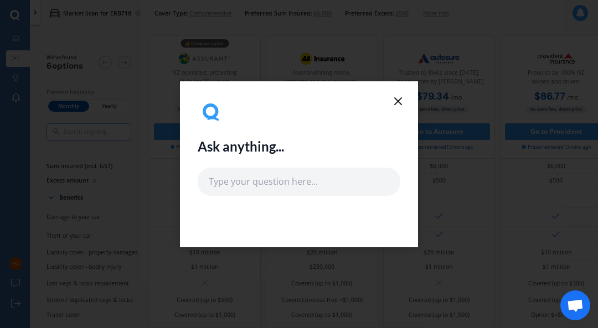
click at [395, 97] on icon at bounding box center [397, 101] width 13 height 13
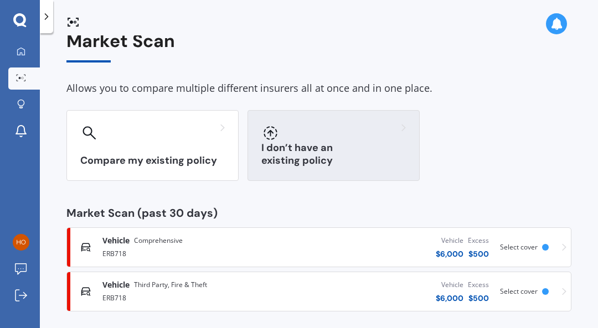
scroll to position [25, 0]
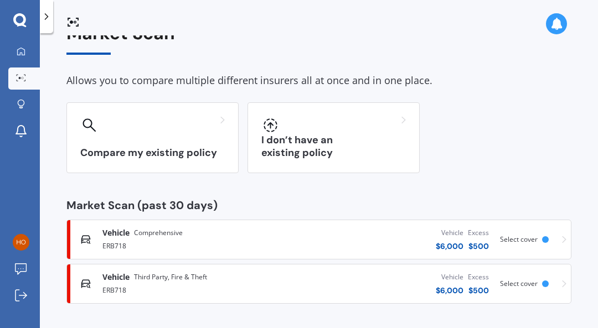
click at [436, 286] on div "$ 6,000" at bounding box center [450, 290] width 28 height 11
